Goal: Find specific page/section: Find specific page/section

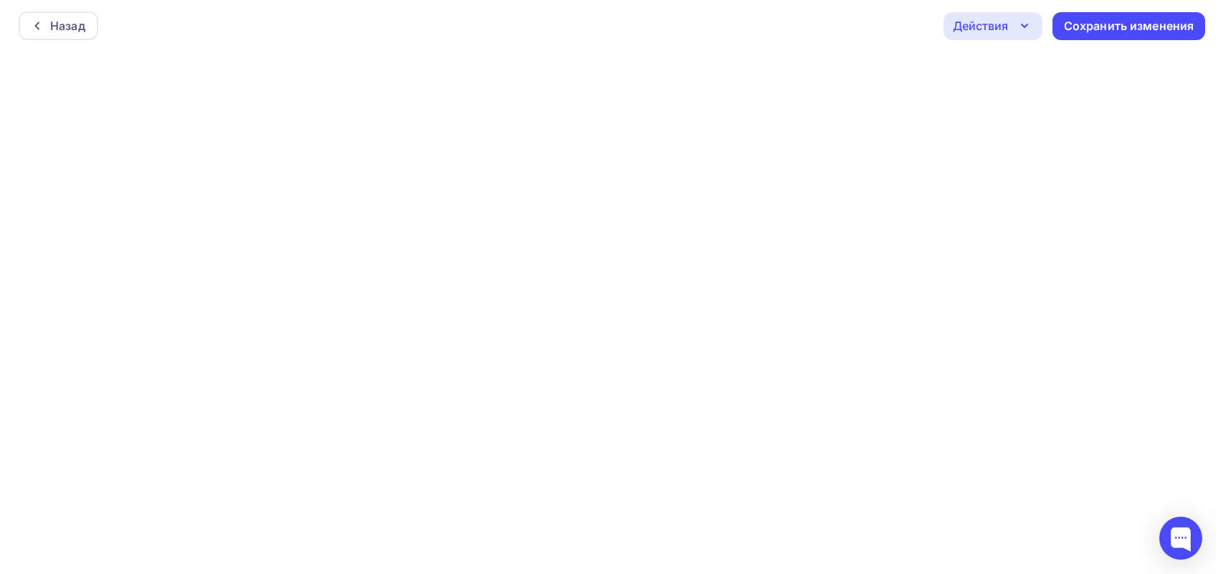
scroll to position [4, 0]
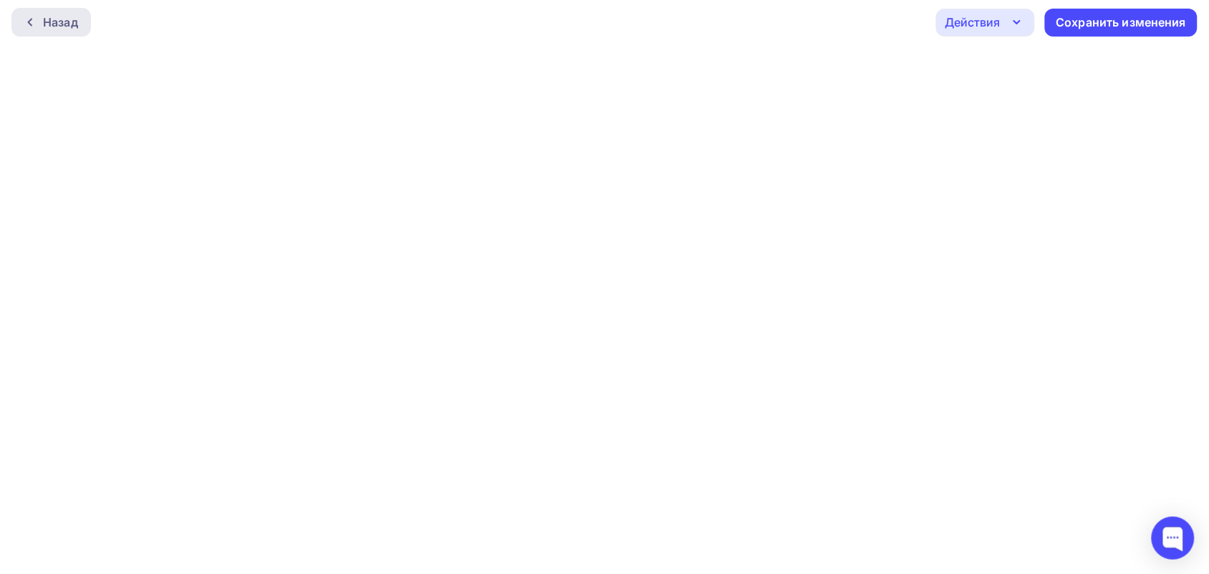
click at [62, 15] on div "Назад" at bounding box center [60, 22] width 35 height 17
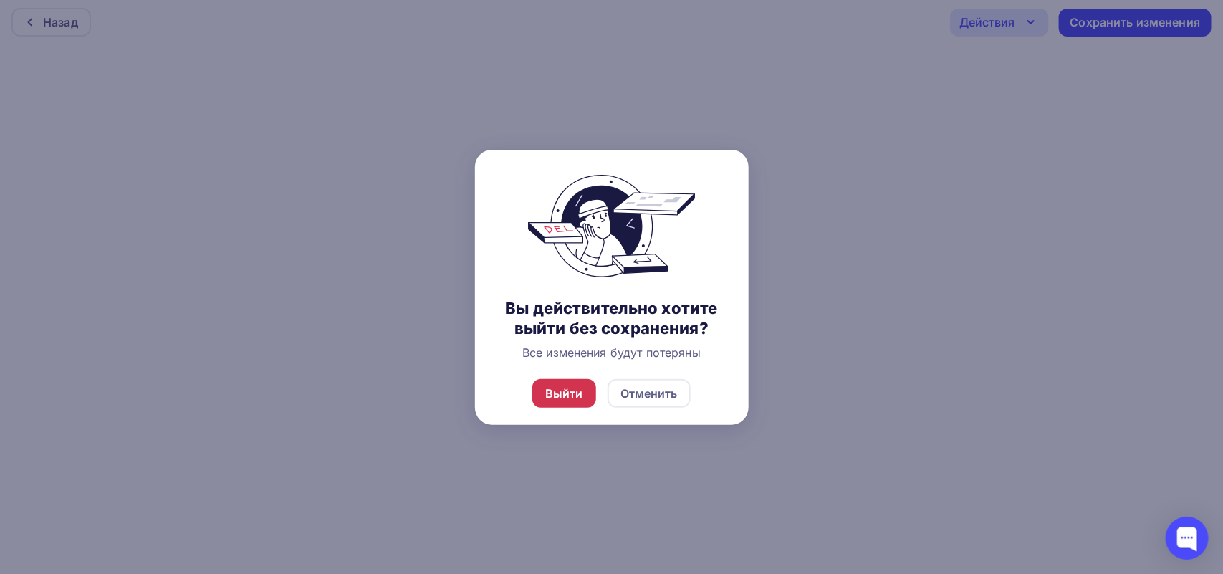
click at [566, 393] on div "Выйти" at bounding box center [564, 393] width 38 height 17
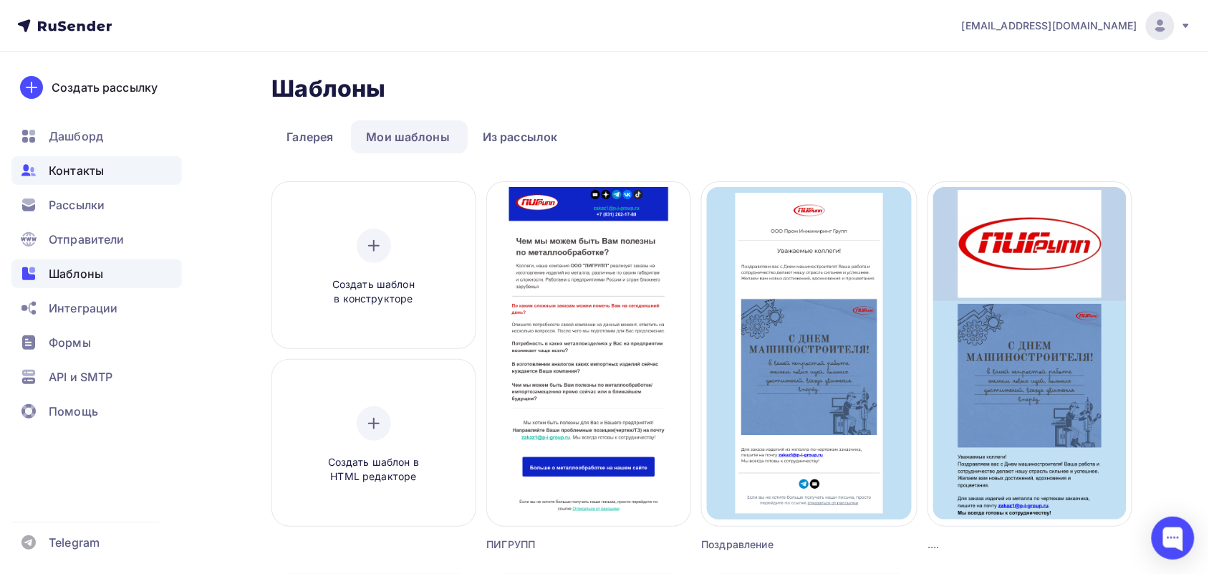
click at [87, 176] on span "Контакты" at bounding box center [76, 170] width 55 height 17
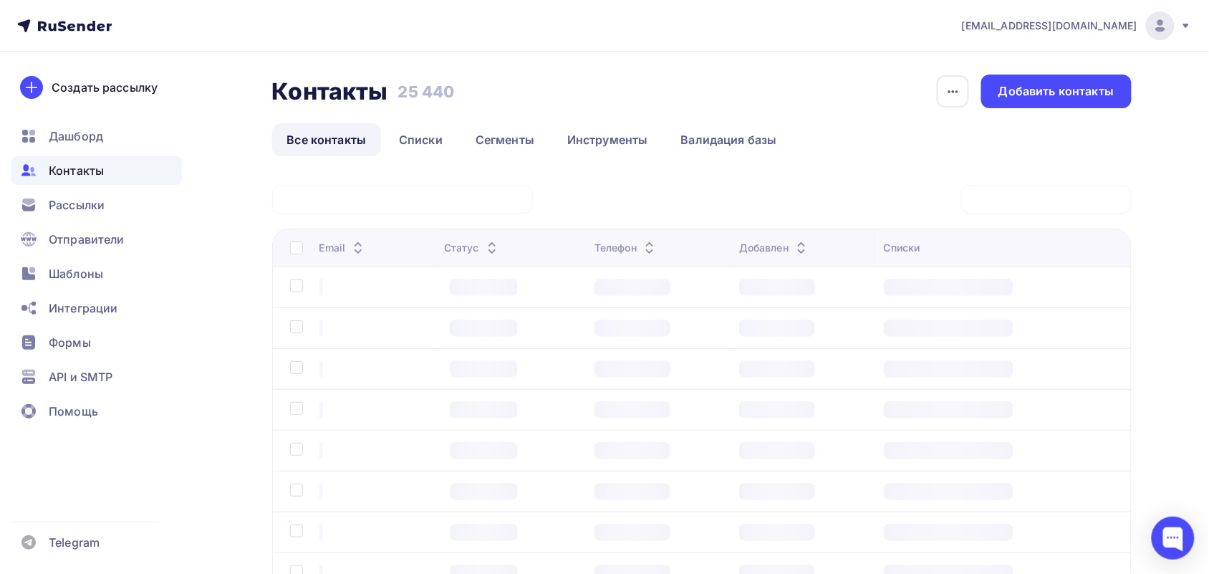
click at [373, 202] on div at bounding box center [402, 199] width 261 height 29
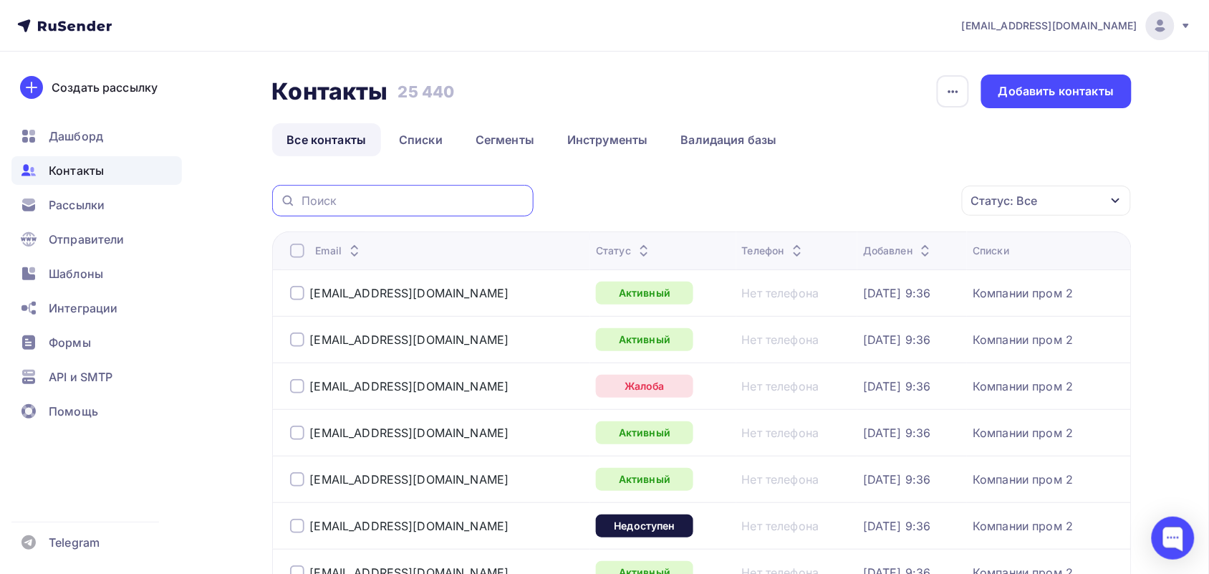
click at [367, 202] on input "text" at bounding box center [414, 201] width 224 height 16
paste input "[EMAIL_ADDRESS][DOMAIN_NAME]"
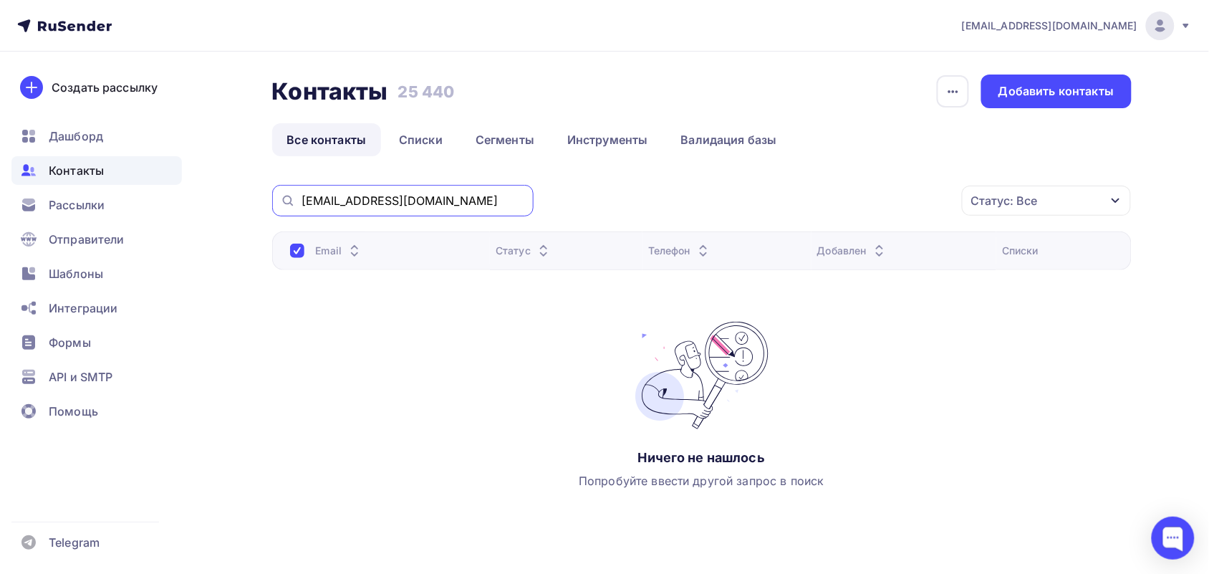
drag, startPoint x: 423, startPoint y: 195, endPoint x: 93, endPoint y: 183, distance: 329.7
click at [93, 183] on div "[EMAIL_ADDRESS][DOMAIN_NAME] Аккаунт Тарифы Выйти Создать рассылку [GEOGRAPHIC_…" at bounding box center [604, 305] width 1209 height 610
paste input "i.fimina@corpsm"
drag, startPoint x: 345, startPoint y: 198, endPoint x: 115, endPoint y: 169, distance: 231.1
click at [119, 176] on div "[EMAIL_ADDRESS][DOMAIN_NAME] Аккаунт Тарифы Выйти Создать рассылку [GEOGRAPHIC_…" at bounding box center [604, 305] width 1209 height 610
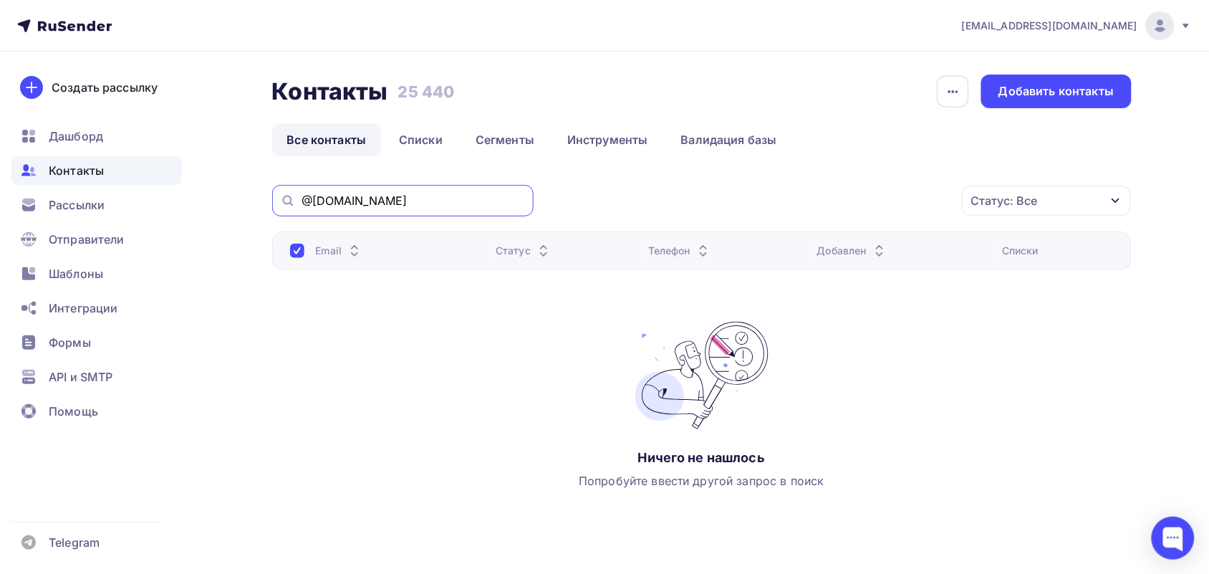
type input "@[DOMAIN_NAME]"
